Goal: Obtain resource: Download file/media

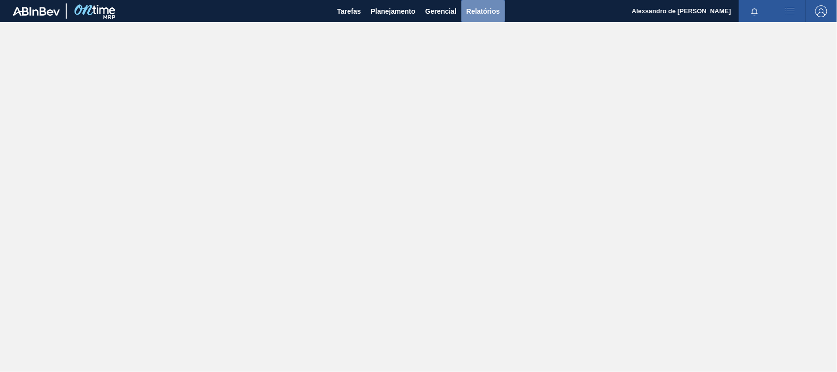
click at [477, 5] on span "Relatórios" at bounding box center [482, 11] width 33 height 12
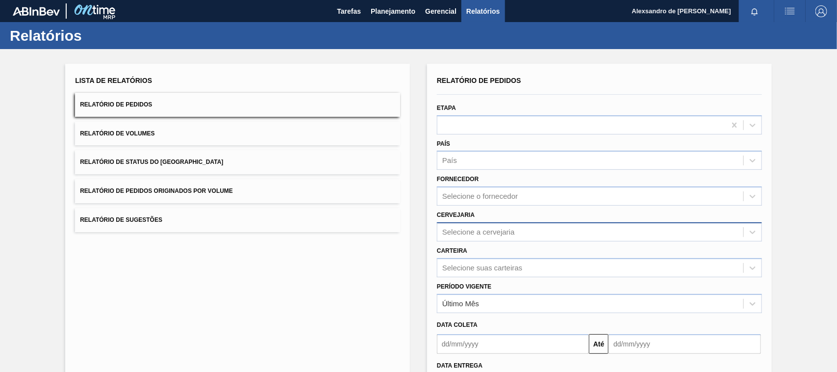
scroll to position [61, 0]
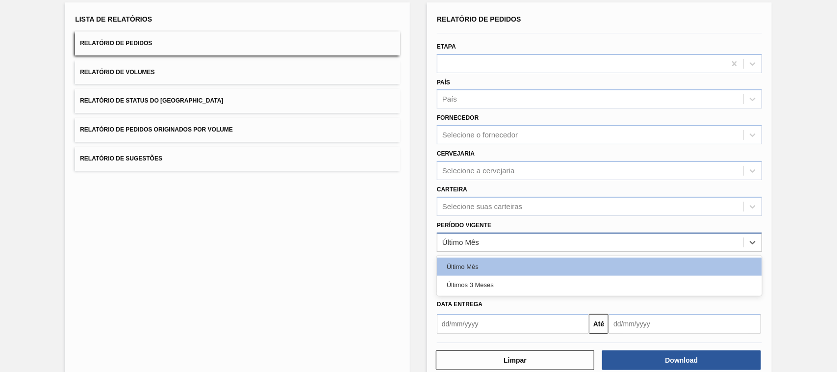
click at [497, 236] on div "Último Mês" at bounding box center [590, 242] width 306 height 14
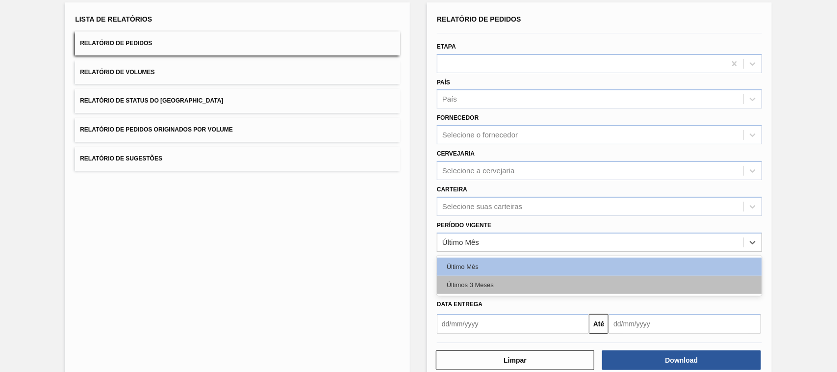
click at [497, 285] on div "Últimos 3 Meses" at bounding box center [599, 285] width 325 height 18
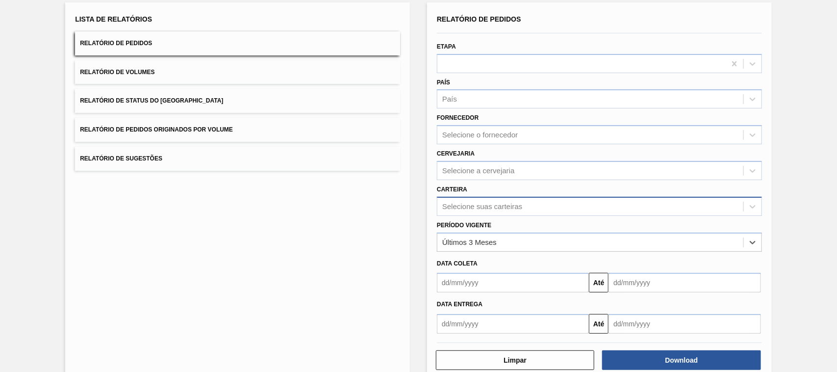
click at [510, 202] on div "Selecione suas carteiras" at bounding box center [482, 206] width 80 height 8
click at [510, 163] on div "Selecione a cervejaria" at bounding box center [590, 170] width 306 height 14
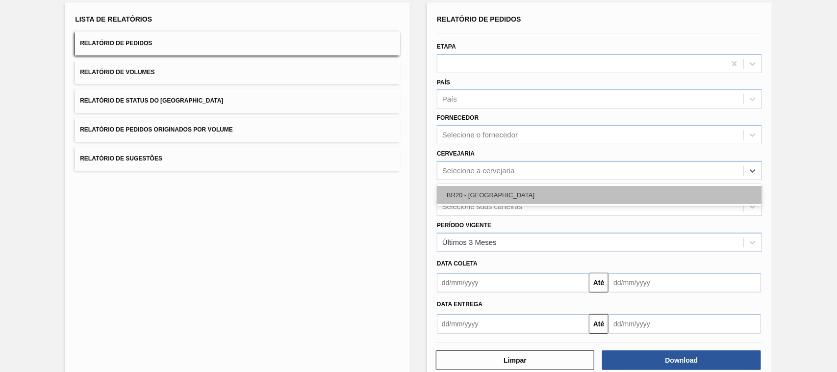
click at [502, 191] on div "BR20 - [GEOGRAPHIC_DATA]" at bounding box center [599, 195] width 325 height 18
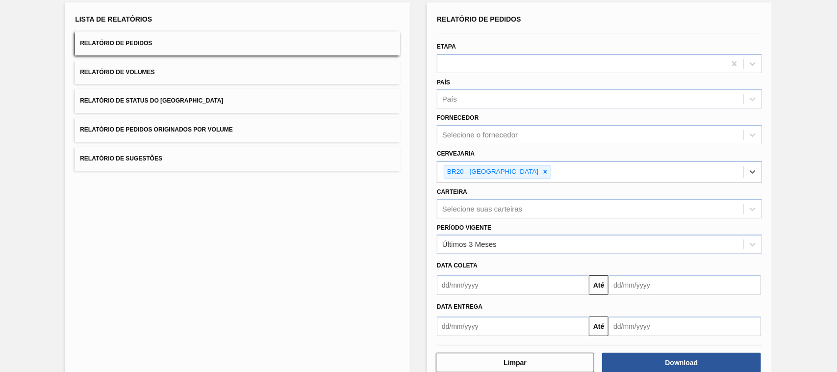
click at [787, 177] on div "Lista de Relatórios Relatório de Pedidos Relatório de Volumes Relatório de Stat…" at bounding box center [418, 191] width 837 height 407
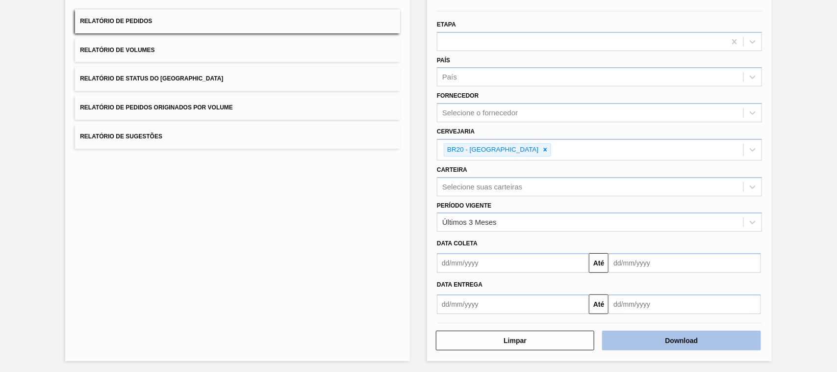
click at [635, 334] on button "Download" at bounding box center [681, 340] width 158 height 20
